Goal: Task Accomplishment & Management: Complete application form

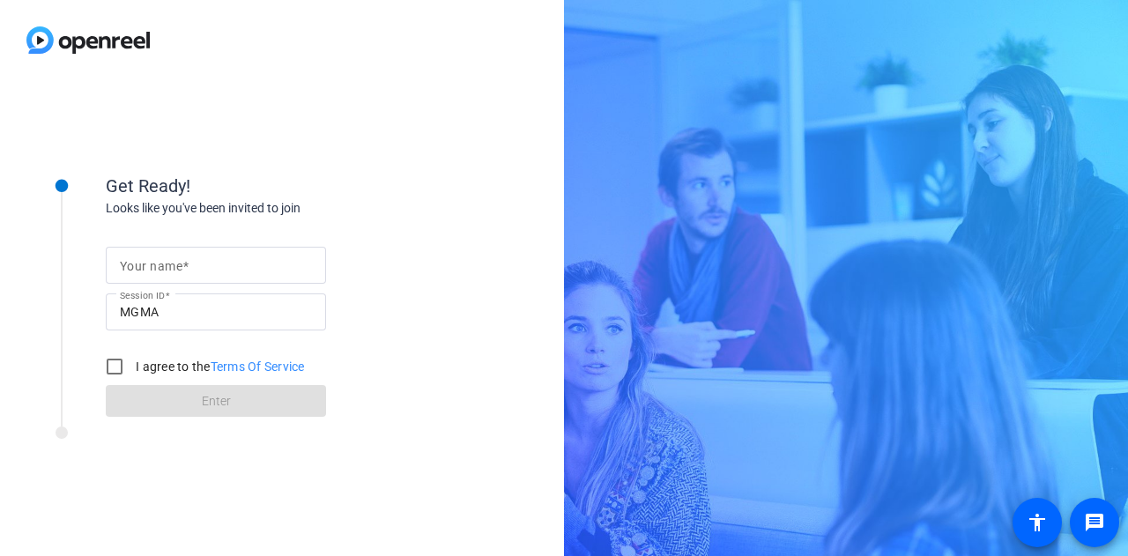
click at [229, 275] on input "Your name" at bounding box center [216, 265] width 192 height 21
type input "[PERSON_NAME]"
click at [119, 366] on input "I agree to the Terms Of Service" at bounding box center [114, 366] width 35 height 35
checkbox input "true"
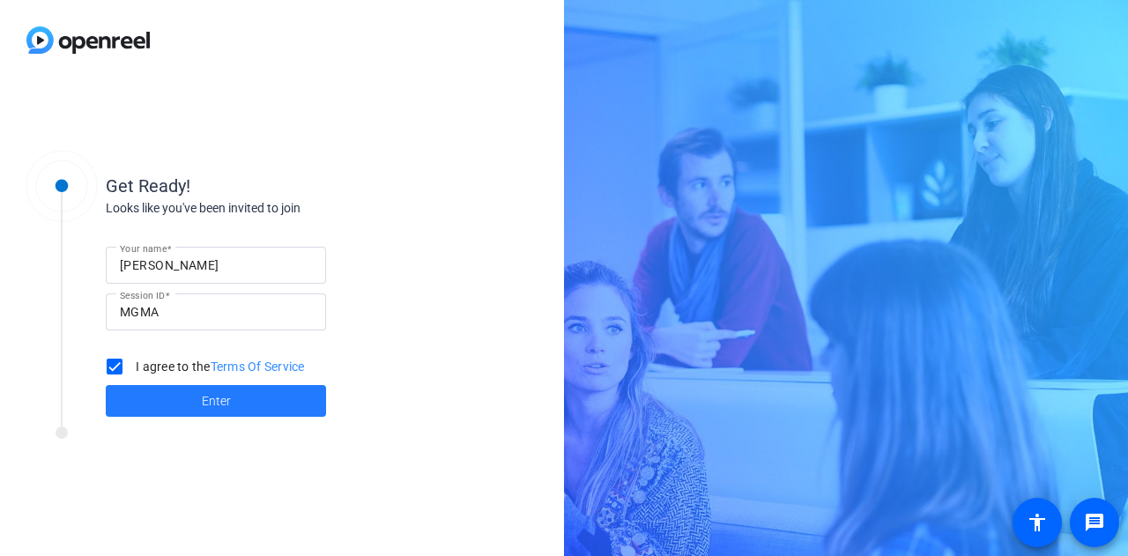
click at [209, 397] on span "Enter" at bounding box center [216, 401] width 29 height 19
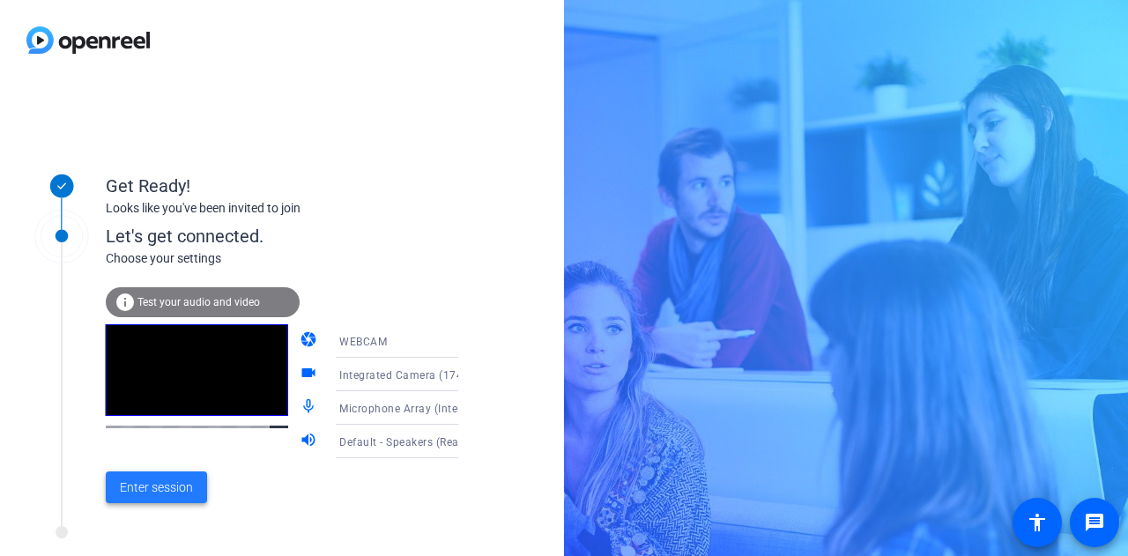
click at [157, 488] on span "Enter session" at bounding box center [156, 488] width 73 height 19
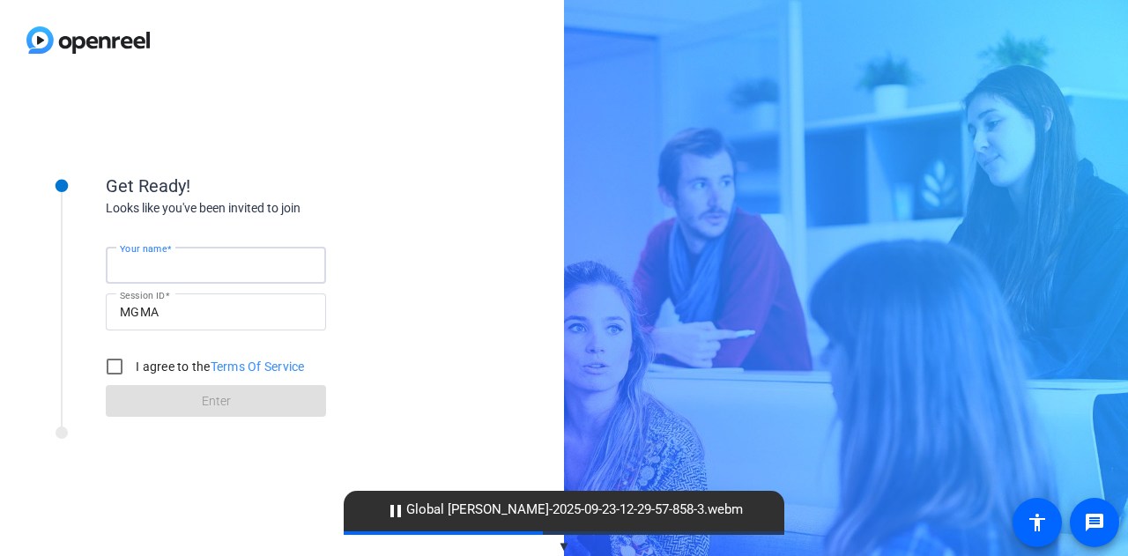
click at [199, 255] on input "Your name" at bounding box center [216, 265] width 192 height 21
type input "[PERSON_NAME]"
click at [120, 363] on input "I agree to the Terms Of Service" at bounding box center [114, 366] width 35 height 35
checkbox input "true"
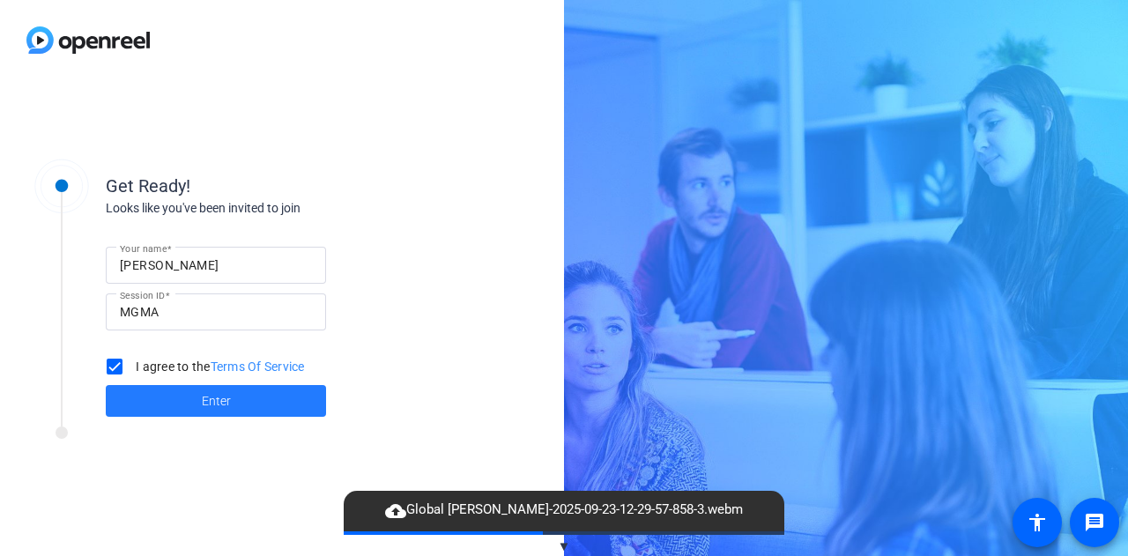
click at [169, 395] on span at bounding box center [216, 401] width 220 height 42
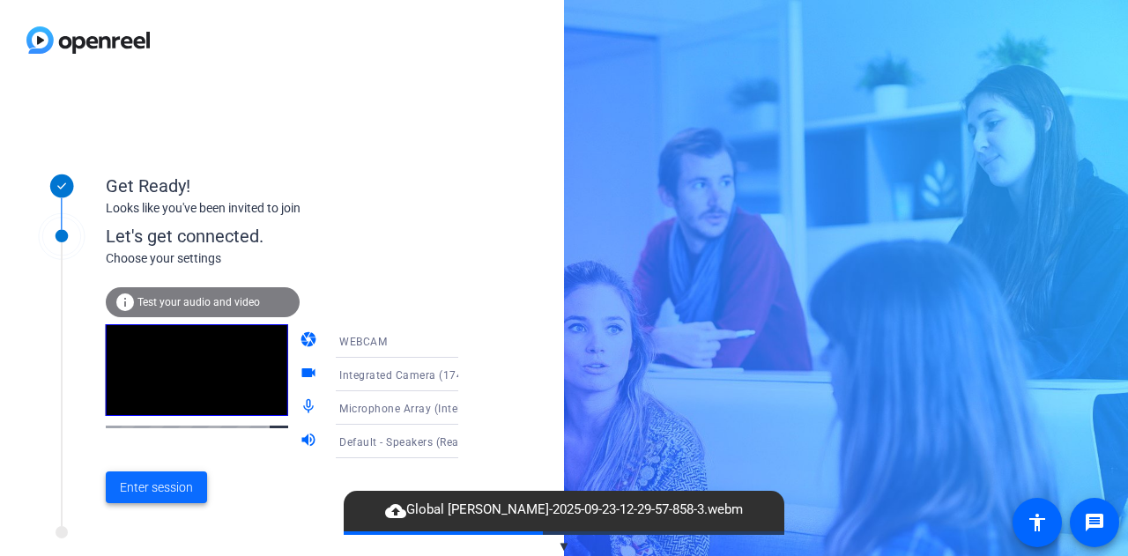
click at [165, 486] on span "Enter session" at bounding box center [156, 488] width 73 height 19
